Goal: Transaction & Acquisition: Purchase product/service

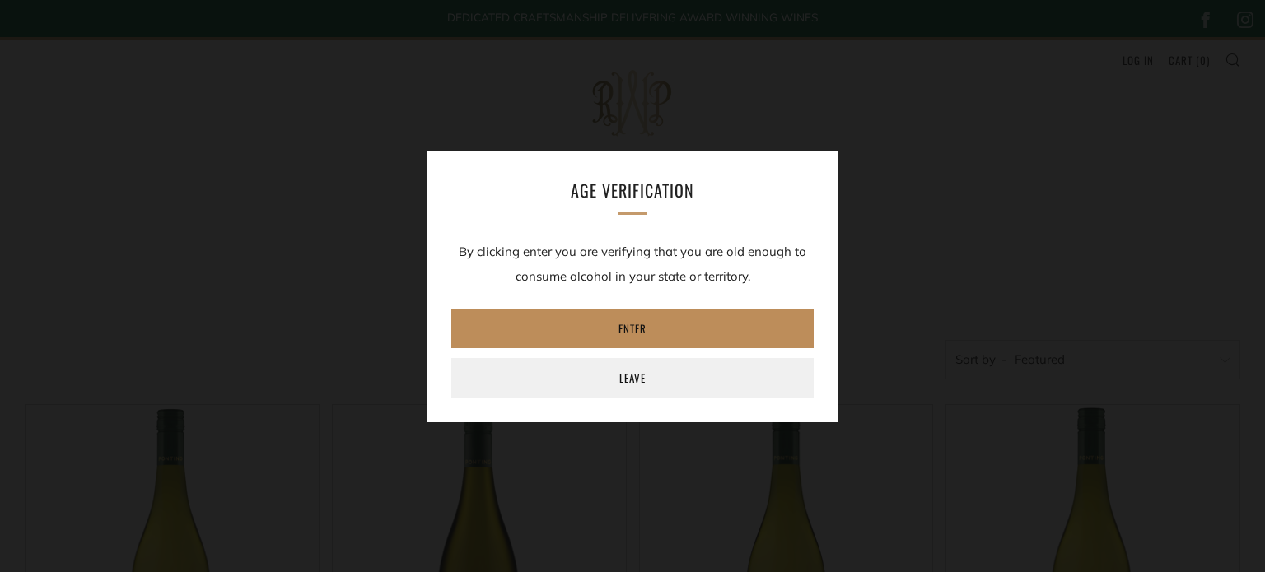
click at [649, 330] on link "Enter" at bounding box center [632, 329] width 362 height 40
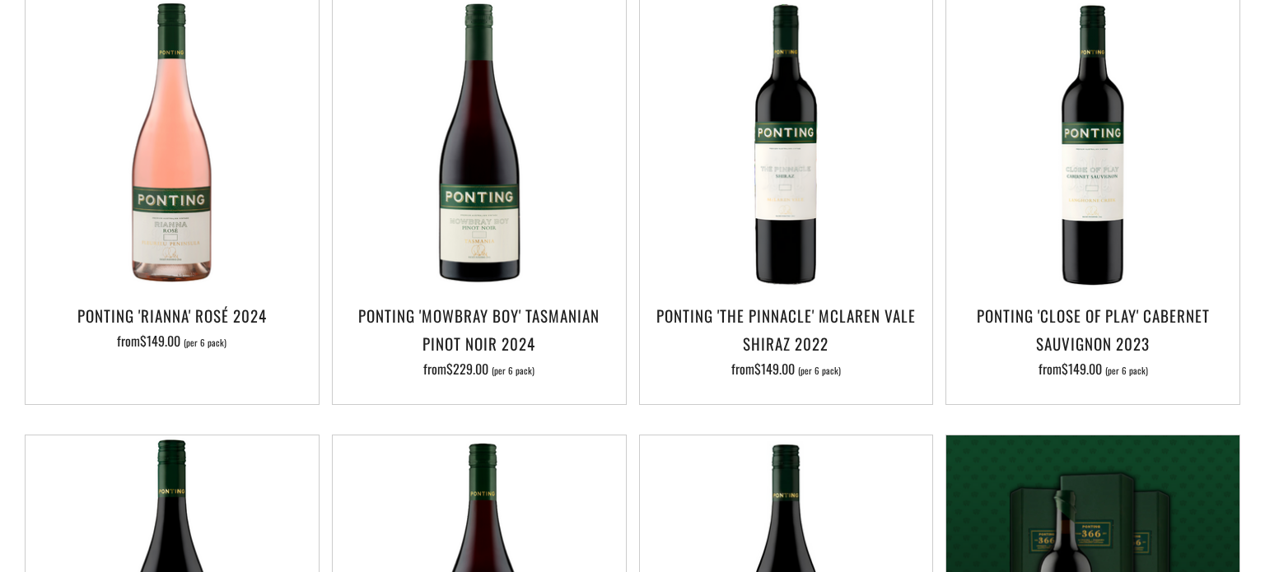
scroll to position [866, 0]
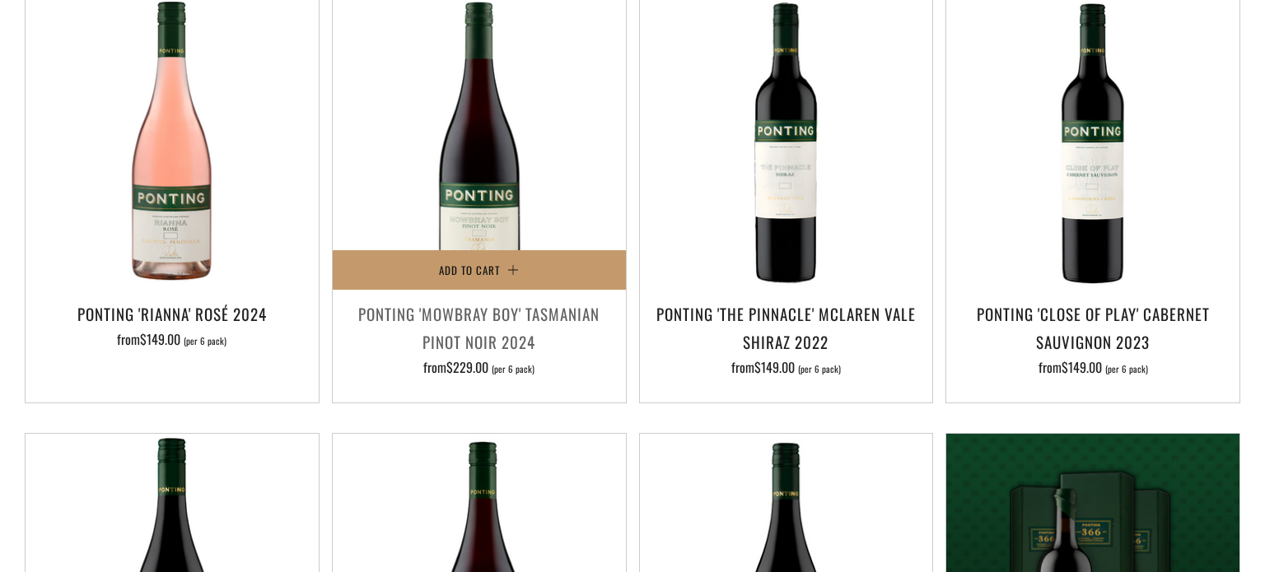
click at [522, 300] on h3 "Ponting 'Mowbray Boy' Tasmanian Pinot Noir 2024" at bounding box center [479, 328] width 277 height 56
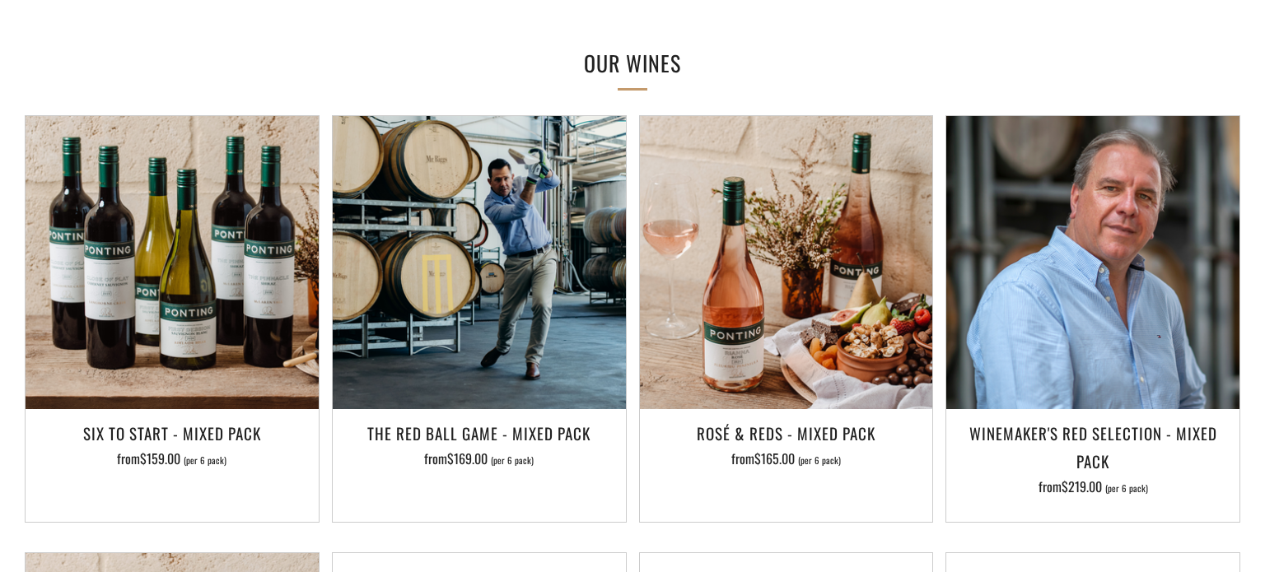
scroll to position [1473, 0]
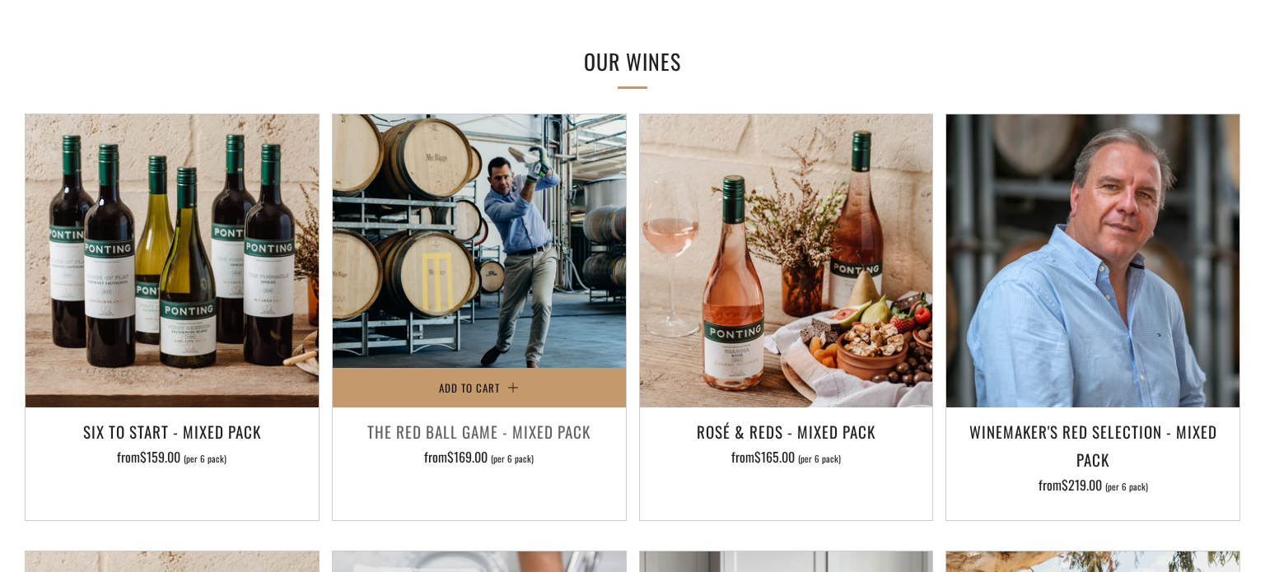
click at [556, 418] on div "The Red Ball Game - Mixed Pack from $169.00 (per 6 pack)" at bounding box center [479, 459] width 293 height 82
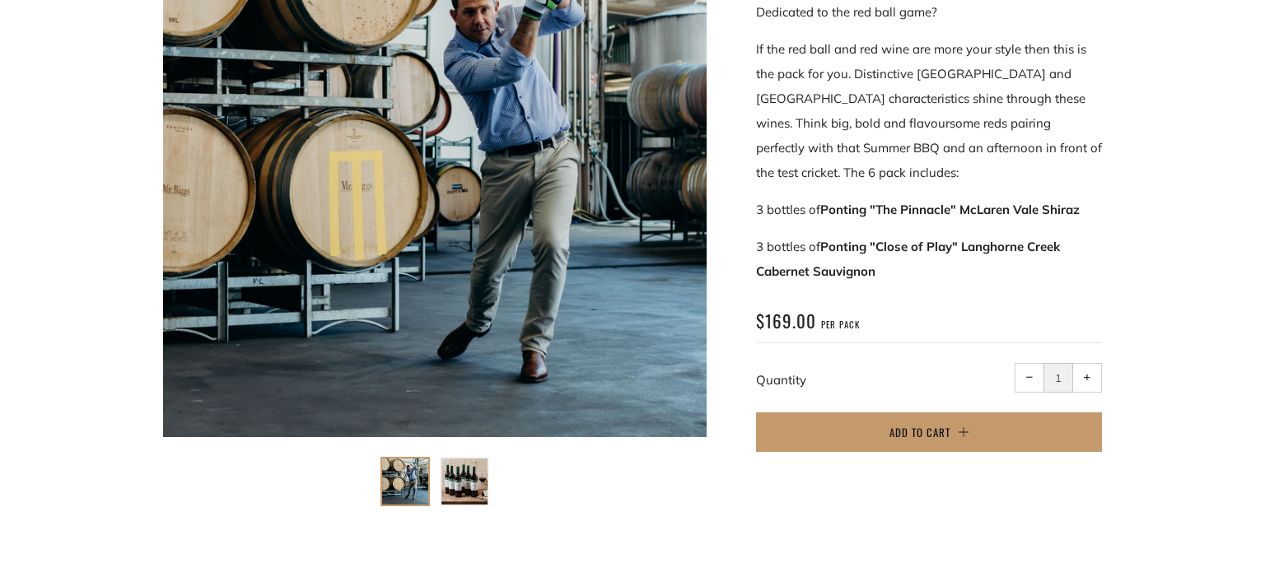
scroll to position [397, 0]
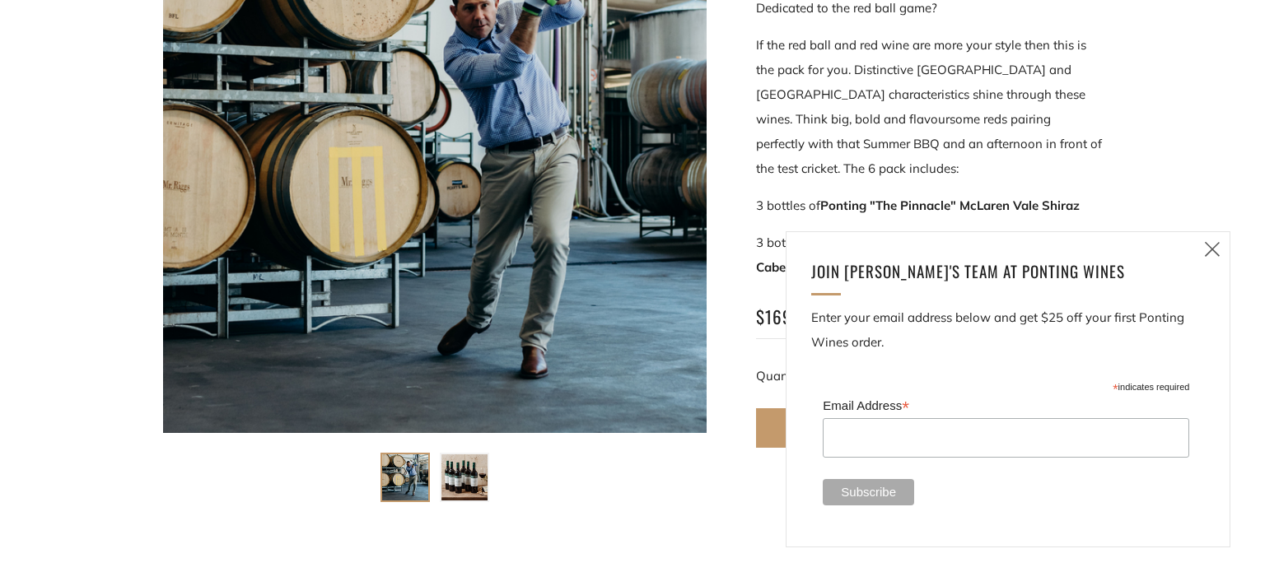
click at [1217, 249] on icon at bounding box center [1213, 249] width 20 height 21
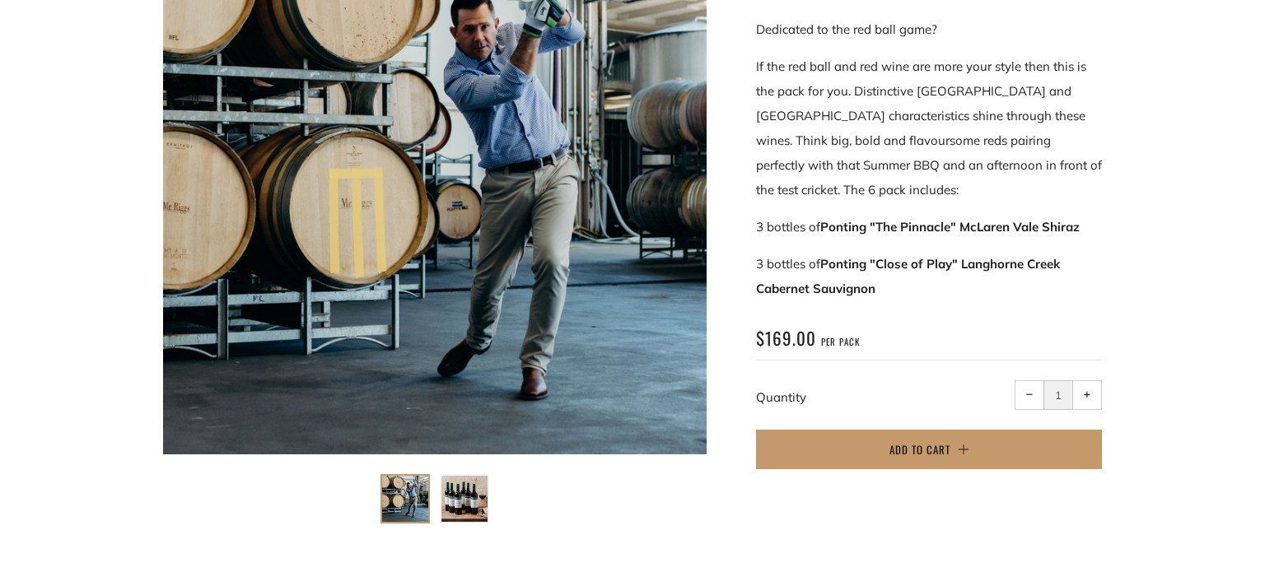
scroll to position [0, 0]
